Goal: Task Accomplishment & Management: Manage account settings

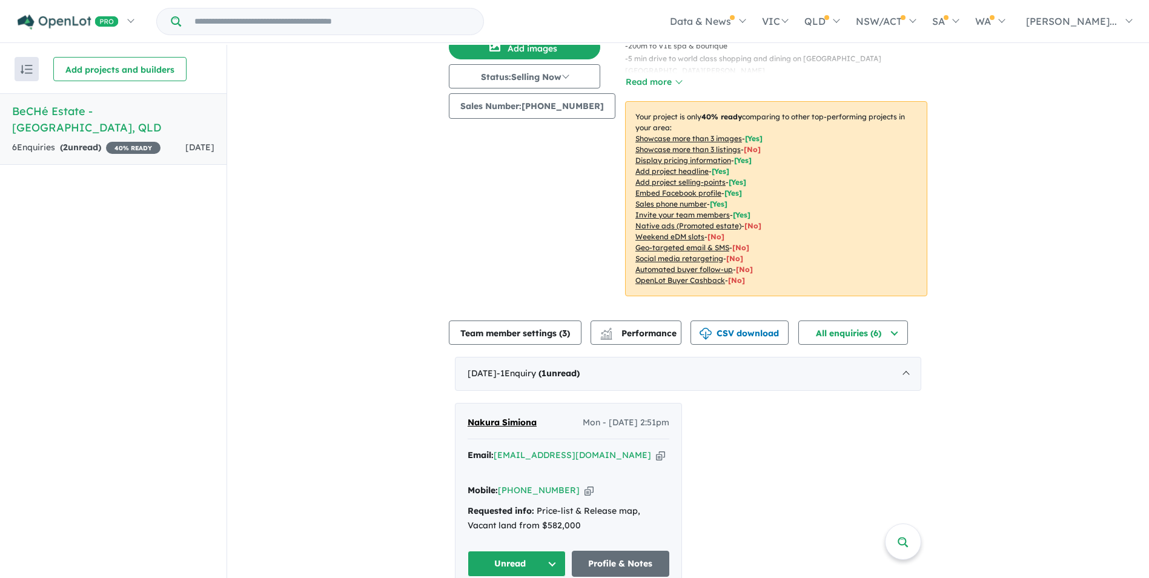
scroll to position [182, 0]
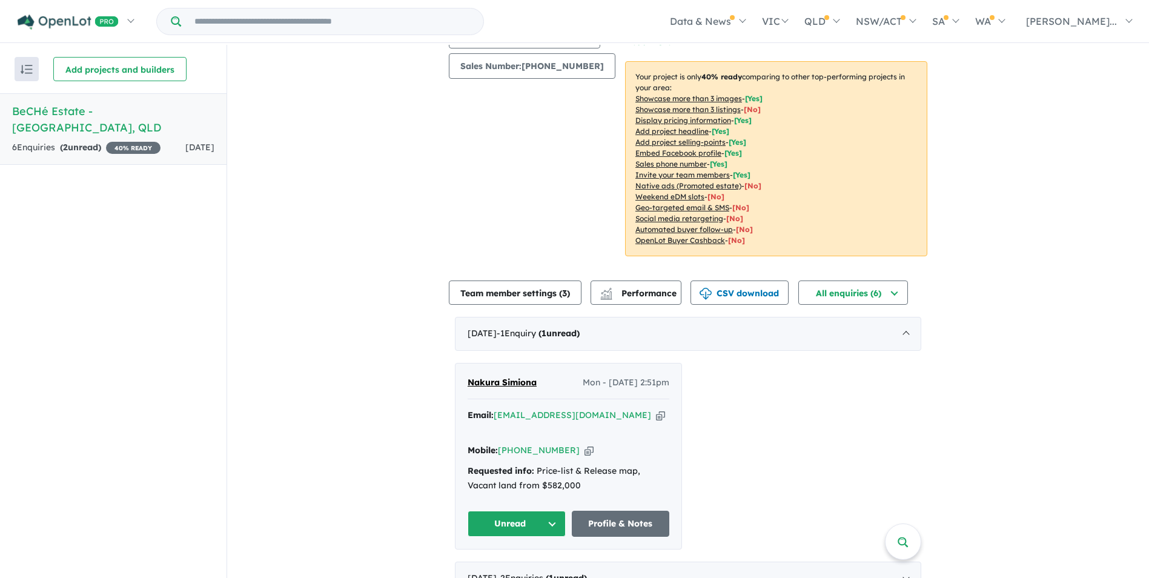
click at [537, 464] on div "Requested info: Price-list & Release map, Vacant land from $582,000" at bounding box center [568, 478] width 202 height 29
click at [656, 417] on icon "button" at bounding box center [660, 415] width 9 height 13
click at [551, 168] on div "Image order ( 10 ) Add images Status: Selling Now In Planning Coming Soon Selli…" at bounding box center [537, 72] width 176 height 395
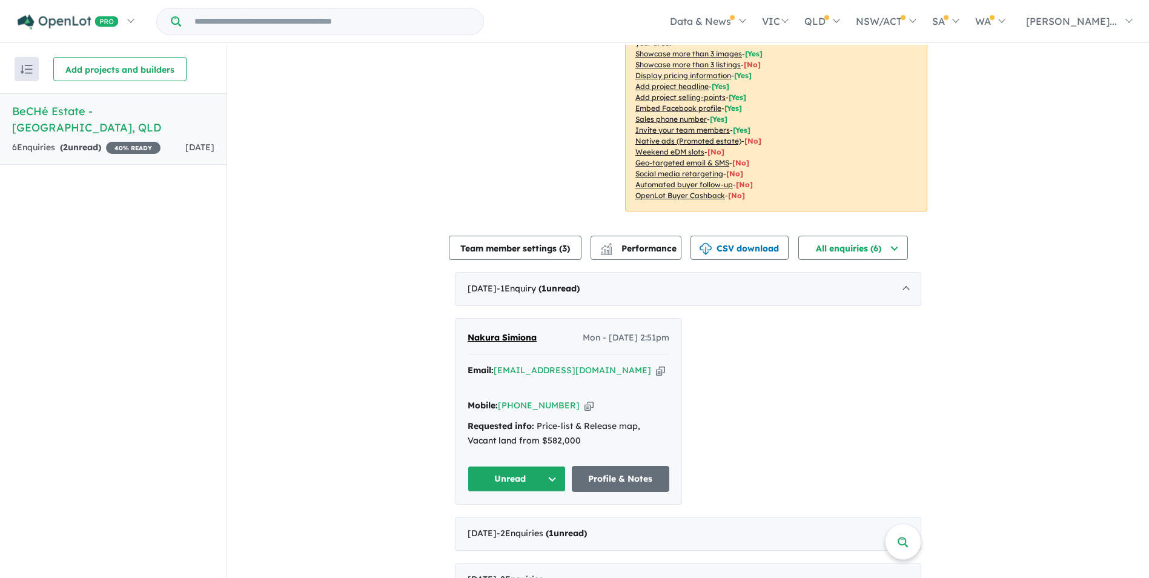
scroll to position [287, 0]
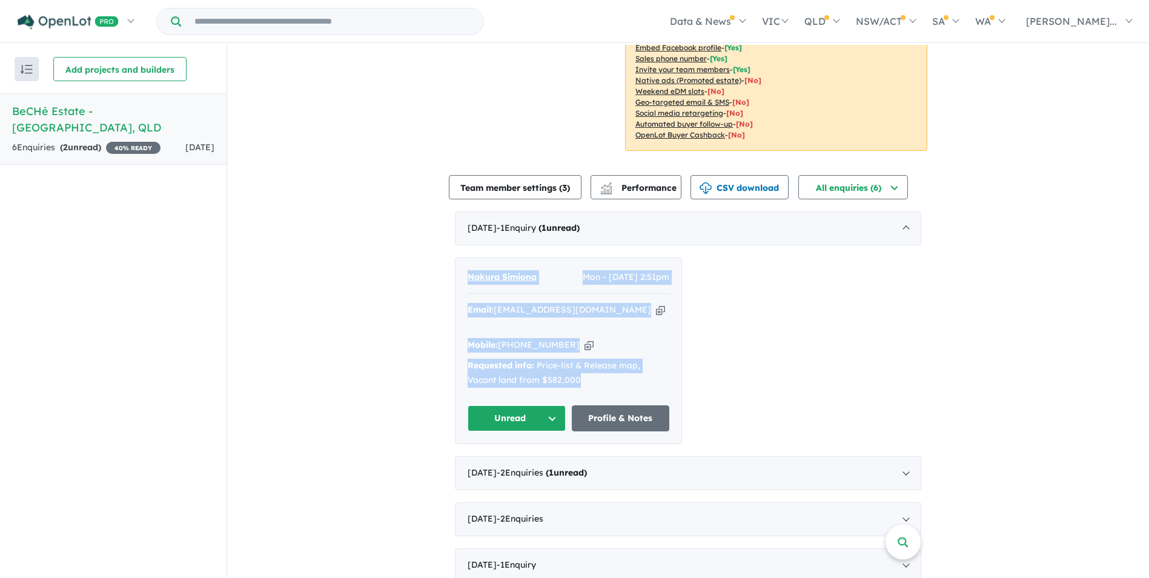
drag, startPoint x: 455, startPoint y: 288, endPoint x: 623, endPoint y: 371, distance: 187.4
click at [623, 371] on div "Nakura Simiona Mon - [DATE] 2:51pm Email: [EMAIL_ADDRESS][DOMAIN_NAME] Copied! …" at bounding box center [568, 351] width 226 height 186
copy div "Nakura Simiona Mon - [DATE] 2:51pm Email: [EMAIL_ADDRESS][DOMAIN_NAME] Copied! …"
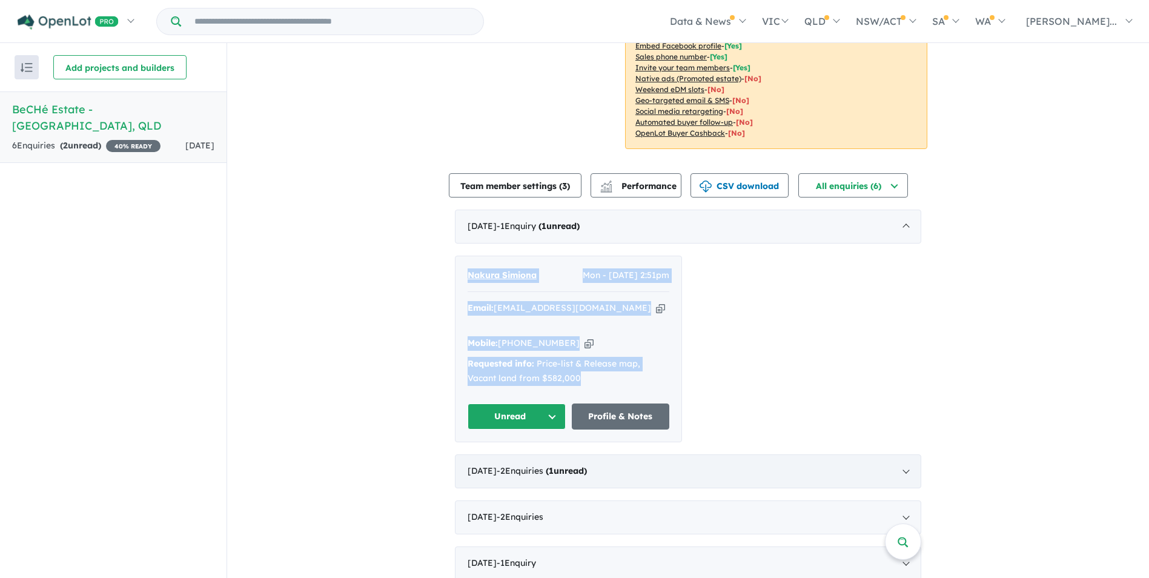
click at [635, 459] on div "June 2025 - 2 Enquir ies ( 1 unread)" at bounding box center [688, 471] width 466 height 34
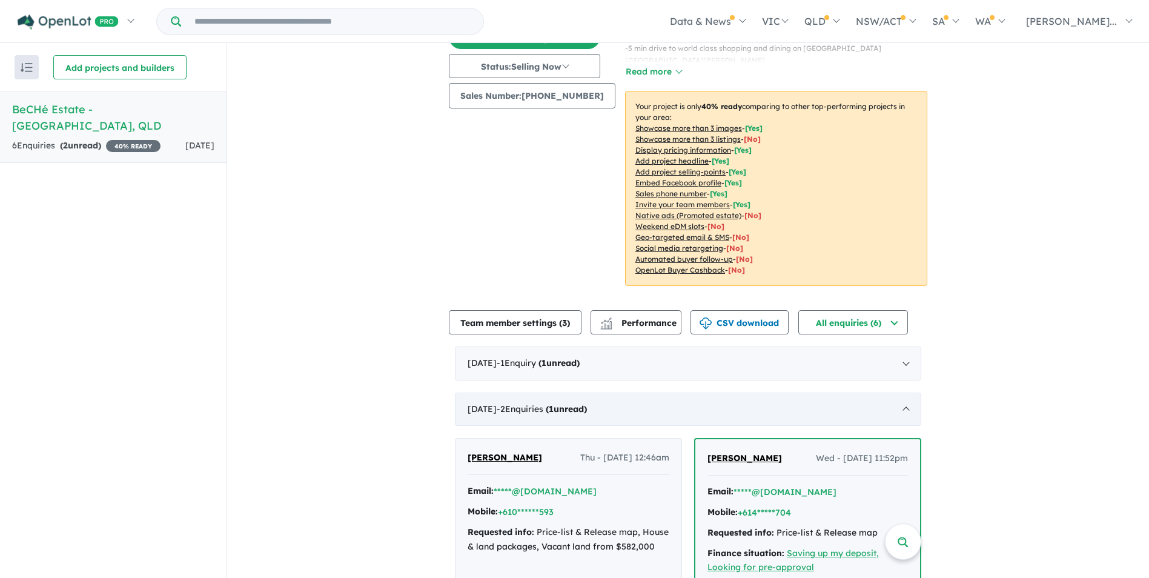
scroll to position [287, 0]
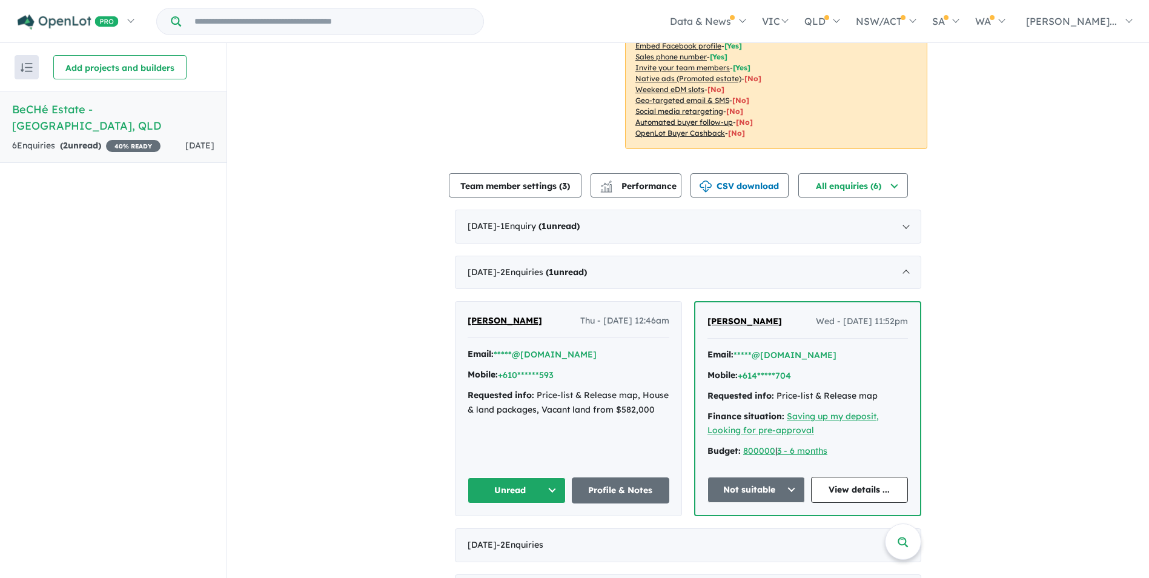
click at [492, 485] on button "Unread" at bounding box center [516, 490] width 98 height 26
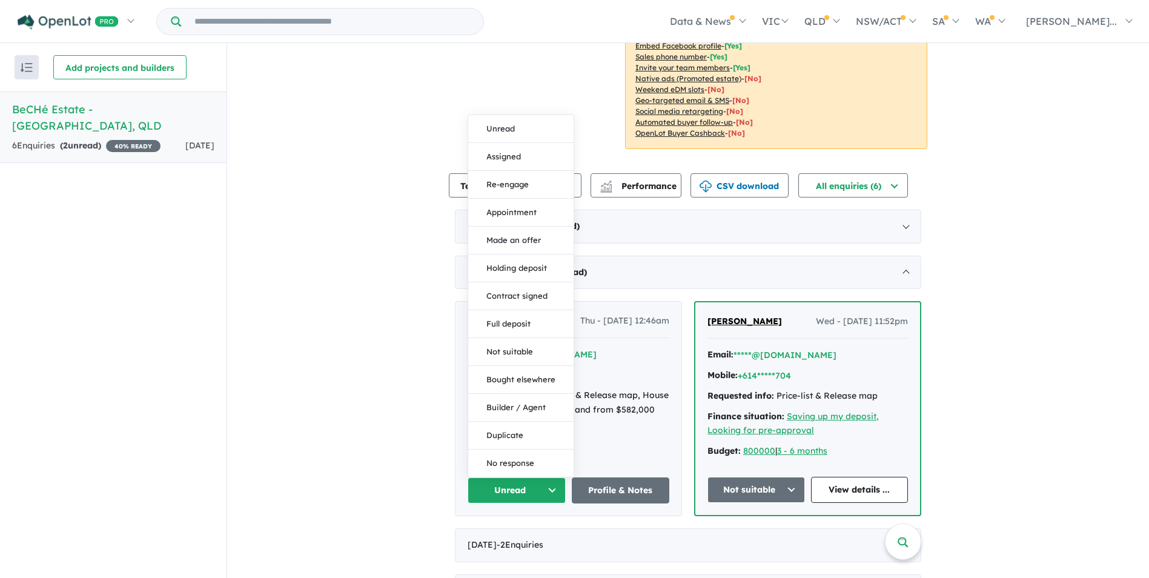
click at [603, 400] on div "Requested info: Price-list & Release map, House & land packages, Vacant land fr…" at bounding box center [568, 402] width 202 height 29
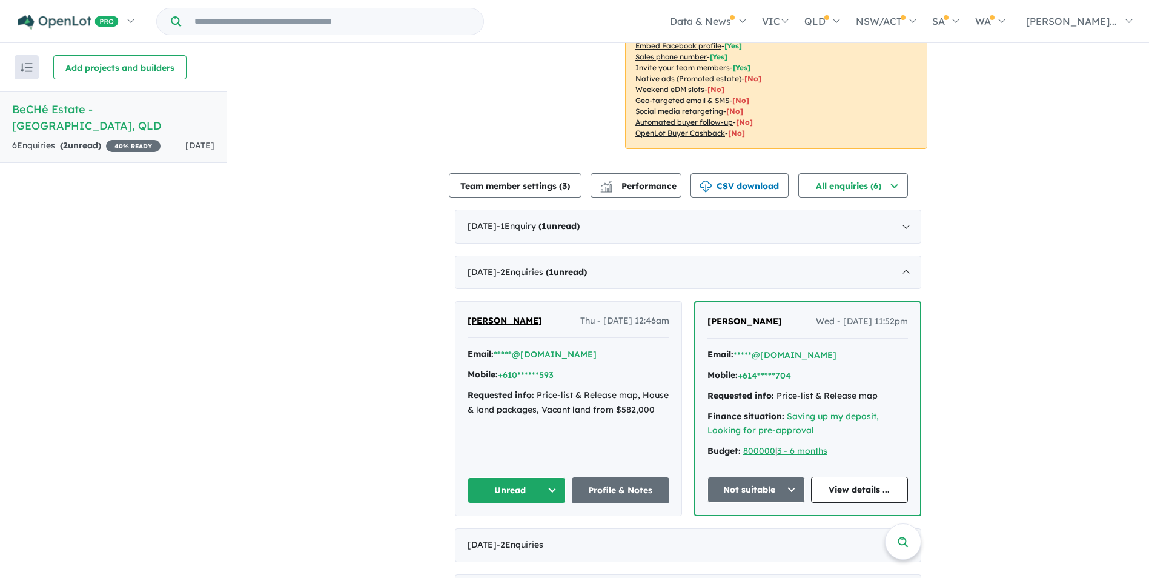
click at [498, 323] on span "[PERSON_NAME]" at bounding box center [504, 320] width 74 height 11
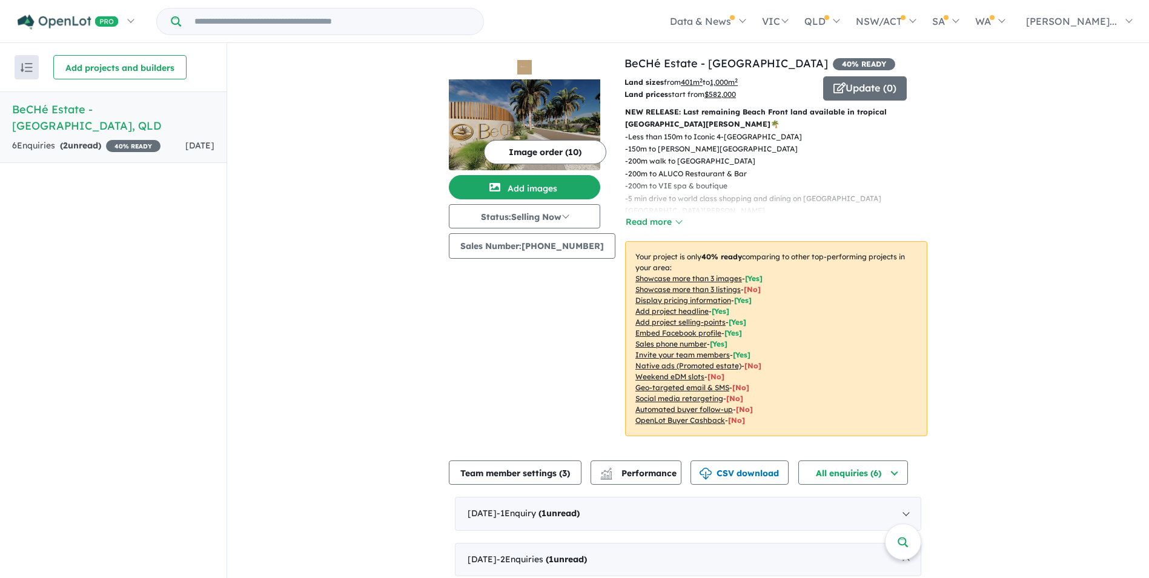
scroll to position [0, 0]
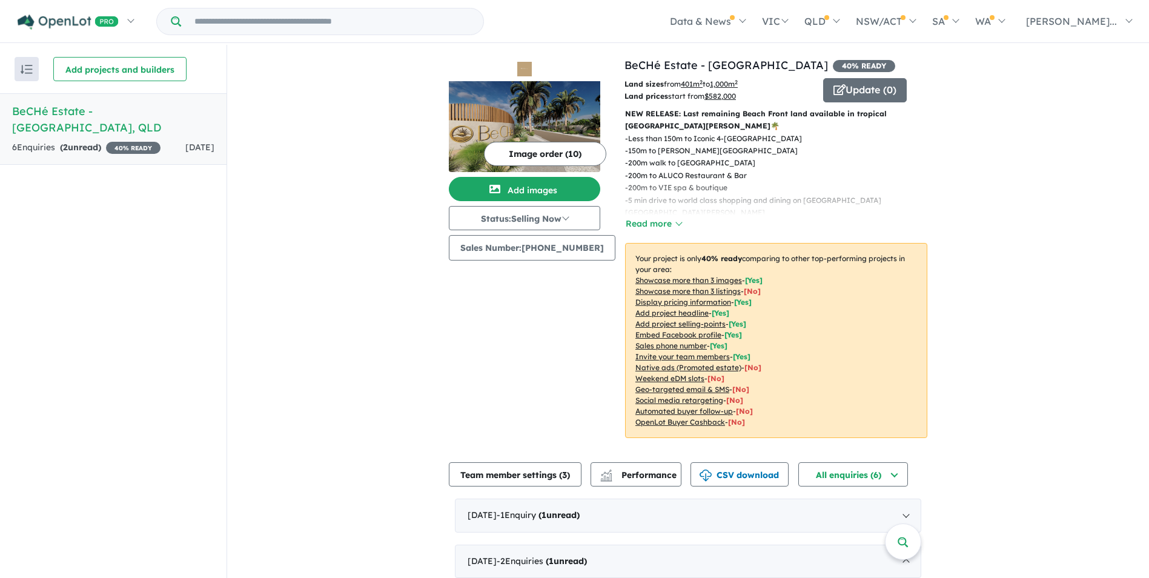
click at [725, 167] on p "- 200m walk to Sea Temple Resort" at bounding box center [781, 163] width 312 height 12
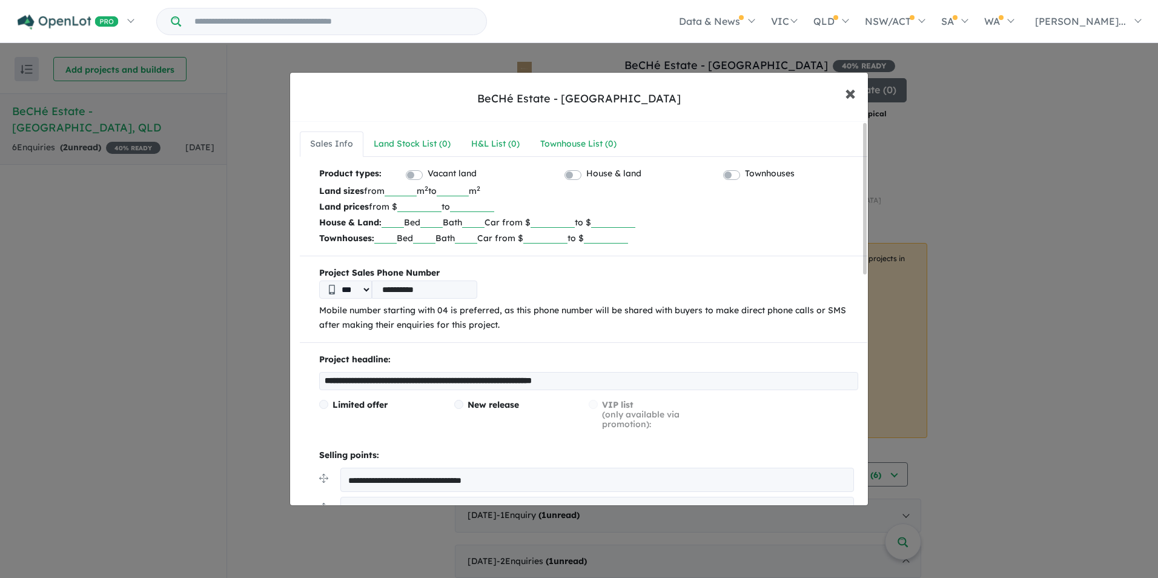
click at [852, 94] on span "×" at bounding box center [850, 92] width 11 height 26
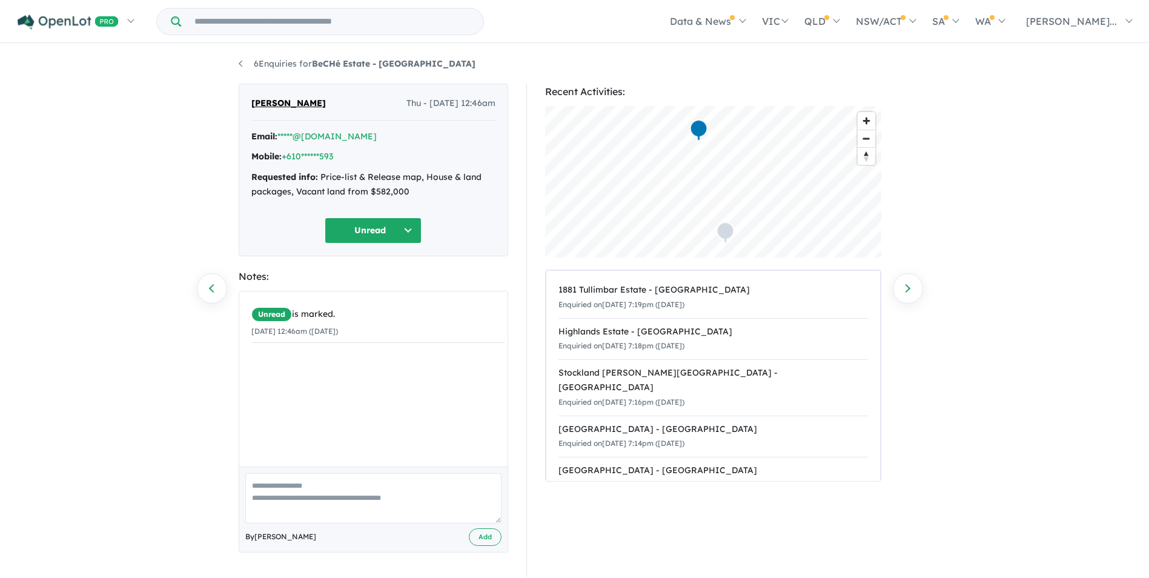
click at [383, 228] on button "Unread" at bounding box center [373, 230] width 97 height 26
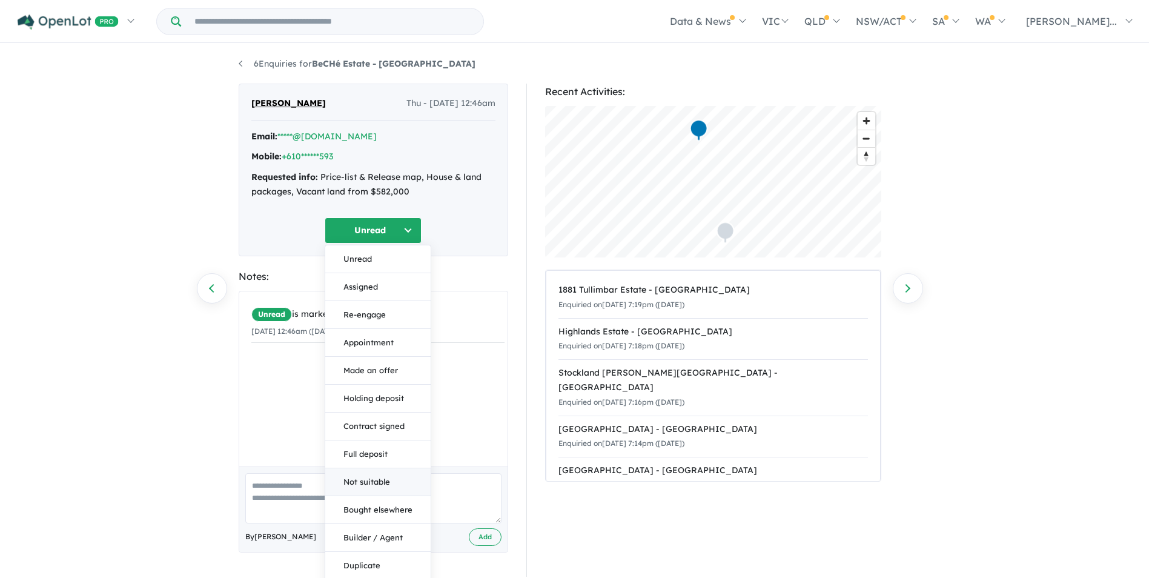
click at [392, 476] on button "Not suitable" at bounding box center [377, 482] width 105 height 28
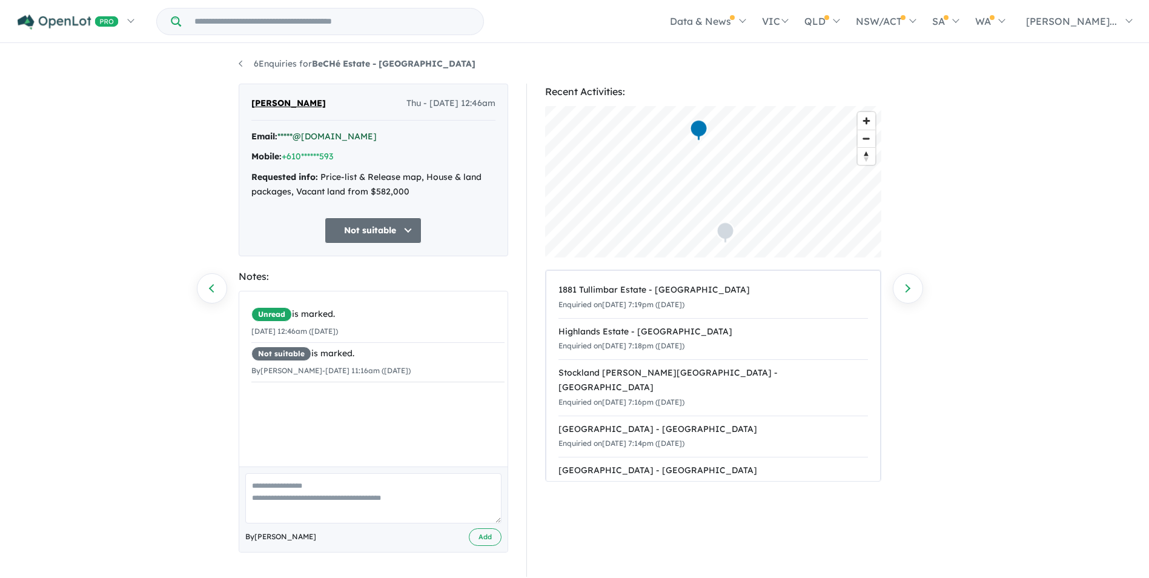
click at [325, 133] on link "*****@[DOMAIN_NAME]" at bounding box center [326, 136] width 99 height 11
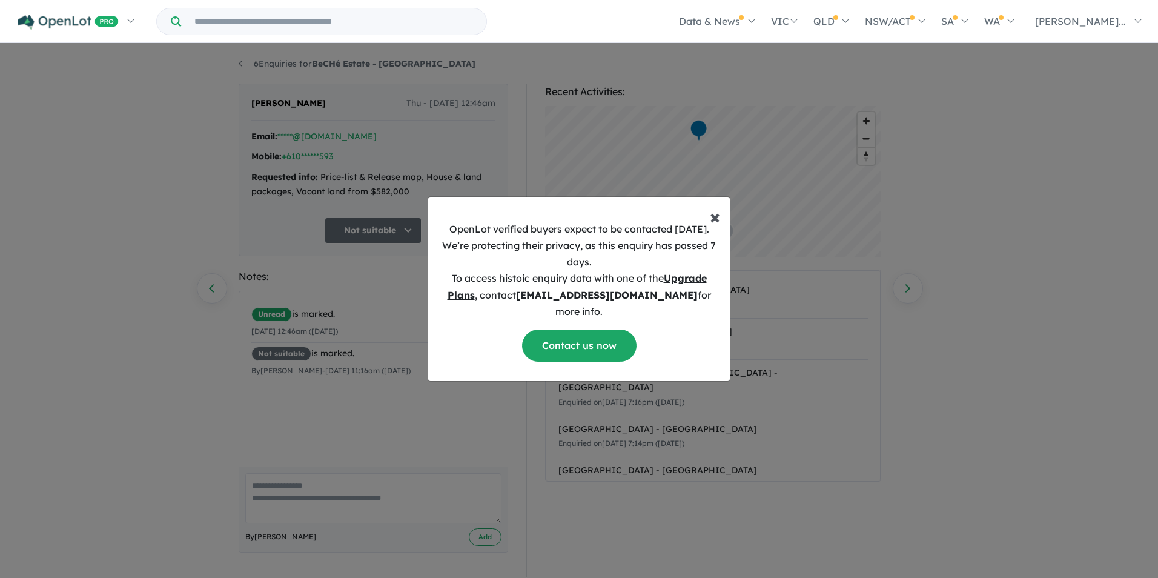
click at [713, 224] on span "×" at bounding box center [715, 216] width 10 height 24
